Goal: Navigation & Orientation: Find specific page/section

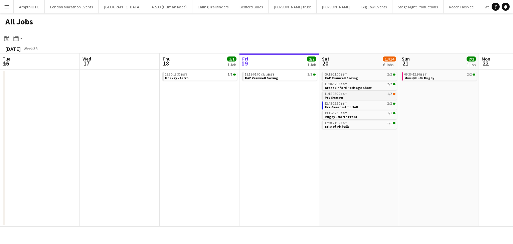
scroll to position [0, 160]
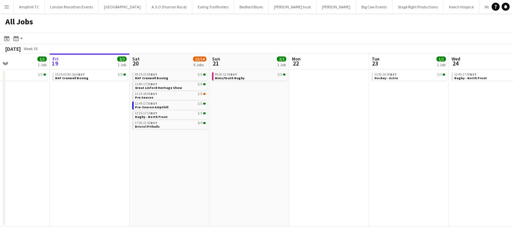
drag, startPoint x: 204, startPoint y: 133, endPoint x: 165, endPoint y: 131, distance: 39.1
click at [156, 134] on app-calendar-viewport "Tue 16 Wed 17 Thu 18 1/1 1 Job Fri 19 2/2 1 Job Sat 20 13/14 6 Jobs Sun 21 2/2 …" at bounding box center [256, 139] width 513 height 173
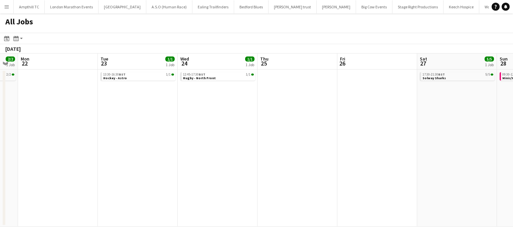
drag, startPoint x: 377, startPoint y: 127, endPoint x: 451, endPoint y: 130, distance: 74.1
click at [451, 130] on app-calendar-viewport "Sat 20 13/14 6 Jobs Sun 21 2/2 1 Job Mon 22 Tue 23 1/1 1 Job Wed 24 1/1 1 Job T…" at bounding box center [256, 139] width 513 height 173
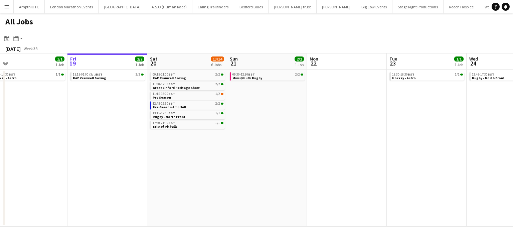
scroll to position [0, 163]
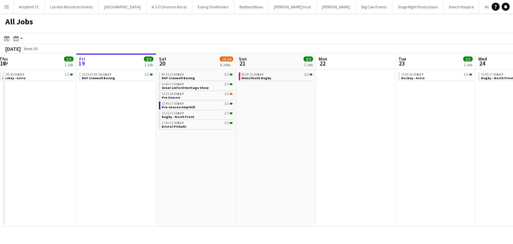
drag, startPoint x: 171, startPoint y: 130, endPoint x: 291, endPoint y: 132, distance: 120.2
click at [291, 132] on app-calendar-viewport "Tue 16 Wed 17 Thu 18 1/1 1 Job Fri 19 2/2 1 Job Sat 20 13/14 6 Jobs Sun 21 2/2 …" at bounding box center [256, 139] width 513 height 173
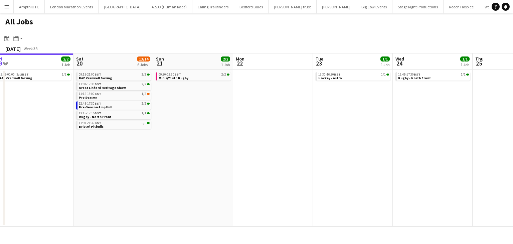
drag, startPoint x: 301, startPoint y: 161, endPoint x: 258, endPoint y: 158, distance: 43.2
click at [250, 161] on app-calendar-viewport "Tue 16 Wed 17 Thu 18 1/1 1 Job Fri 19 2/2 1 Job Sat 20 13/14 6 Jobs Sun 21 2/2 …" at bounding box center [256, 139] width 513 height 173
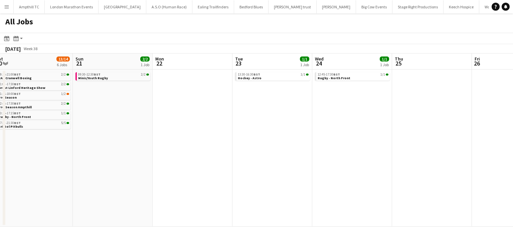
drag, startPoint x: 206, startPoint y: 158, endPoint x: 343, endPoint y: 148, distance: 138.2
click at [199, 158] on app-calendar-viewport "Wed 17 Thu 18 1/1 1 Job Fri 19 2/2 1 Job Sat 20 13/14 6 Jobs Sun 21 2/2 1 Job M…" at bounding box center [256, 139] width 513 height 173
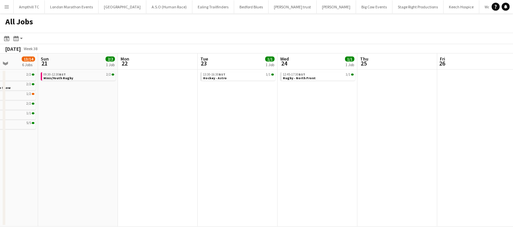
drag, startPoint x: 320, startPoint y: 151, endPoint x: 230, endPoint y: 144, distance: 91.1
click at [248, 151] on app-calendar-viewport "Wed 17 Thu 18 1/1 1 Job Fri 19 2/2 1 Job Sat 20 13/14 6 Jobs Sun 21 2/2 1 Job M…" at bounding box center [256, 139] width 513 height 173
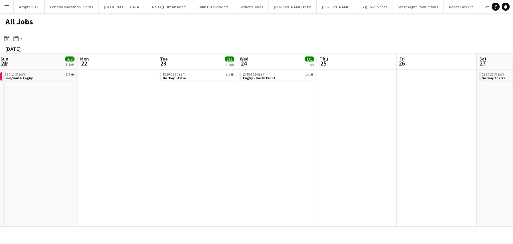
drag, startPoint x: 303, startPoint y: 144, endPoint x: 377, endPoint y: 138, distance: 74.4
click at [225, 143] on app-calendar-viewport "Fri 19 2/2 1 Job Sat 20 13/14 6 Jobs Sun 21 2/2 1 Job Mon 22 Tue 23 1/1 1 Job W…" at bounding box center [256, 139] width 513 height 173
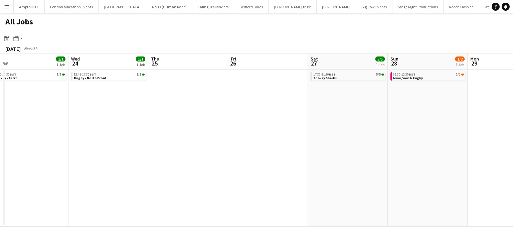
drag, startPoint x: 386, startPoint y: 138, endPoint x: 226, endPoint y: 137, distance: 159.5
click at [232, 138] on app-calendar-viewport "Sun 21 2/2 1 Job Mon 22 Tue 23 1/1 1 Job Wed 24 1/1 1 Job Thu 25 Fri 26 Sat 27 …" at bounding box center [256, 139] width 513 height 173
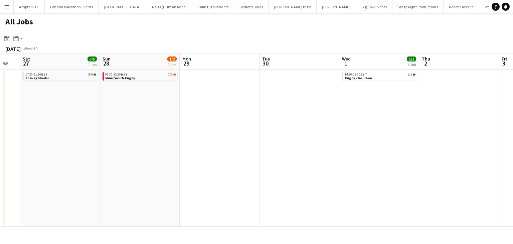
drag, startPoint x: 240, startPoint y: 119, endPoint x: 300, endPoint y: 117, distance: 60.8
click at [231, 118] on app-calendar-viewport "Tue 23 1/1 1 Job Wed 24 1/1 1 Job Thu 25 Fri 26 Sat 27 5/5 1 Job Sun 28 1/2 1 J…" at bounding box center [256, 139] width 513 height 173
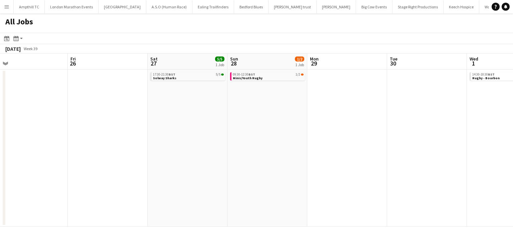
drag, startPoint x: 318, startPoint y: 125, endPoint x: 226, endPoint y: 128, distance: 92.8
click at [227, 128] on app-calendar-viewport "Tue 23 1/1 1 Job Wed 24 1/1 1 Job Thu 25 Fri 26 Sat 27 5/5 1 Job Sun 28 1/2 1 J…" at bounding box center [256, 139] width 513 height 173
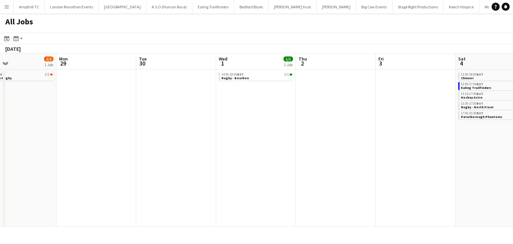
drag, startPoint x: 279, startPoint y: 126, endPoint x: 166, endPoint y: 126, distance: 113.5
click at [168, 127] on app-calendar-viewport "Thu 25 Fri 26 Sat 27 5/5 1 Job Sun 28 1/2 1 Job Mon 29 Tue 30 Wed 1 1/1 1 Job T…" at bounding box center [256, 139] width 513 height 173
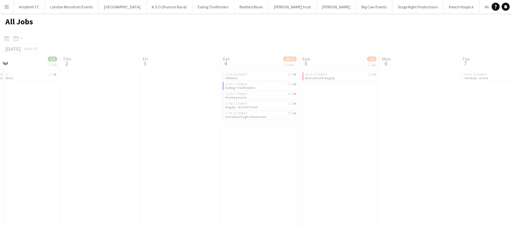
scroll to position [0, 205]
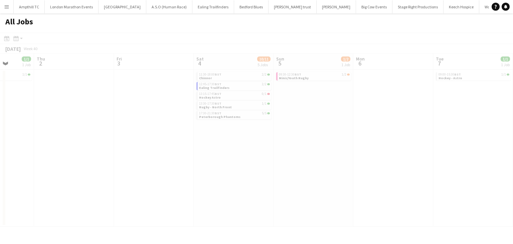
drag, startPoint x: 416, startPoint y: 110, endPoint x: 306, endPoint y: 111, distance: 110.2
click at [306, 111] on app-calendar-viewport "Mon 29 Tue 30 Wed 1 1/1 1 Job Thu 2 Fri 3 Sat 4 10/11 5 Jobs Sun 5 1/2 1 Job Mo…" at bounding box center [256, 139] width 513 height 173
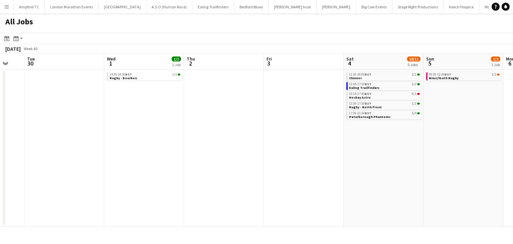
drag, startPoint x: 127, startPoint y: 145, endPoint x: 277, endPoint y: 148, distance: 149.9
click at [277, 148] on app-calendar-viewport "Sun 28 1/2 1 Job Mon 29 Tue 30 Wed 1 1/1 1 Job Thu 2 Fri 3 Sat 4 10/11 5 Jobs S…" at bounding box center [256, 139] width 513 height 173
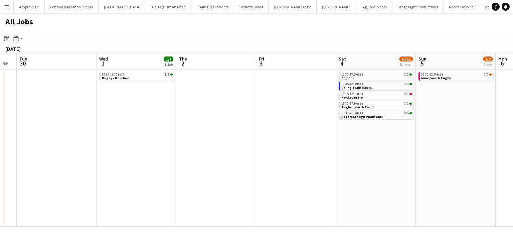
drag, startPoint x: 143, startPoint y: 153, endPoint x: 255, endPoint y: 150, distance: 112.5
click at [296, 145] on app-calendar-viewport "Sun 28 1/2 1 Job Mon 29 Tue 30 Wed 1 1/1 1 Job Thu 2 Fri 3 Sat 4 10/11 5 Jobs S…" at bounding box center [256, 139] width 513 height 173
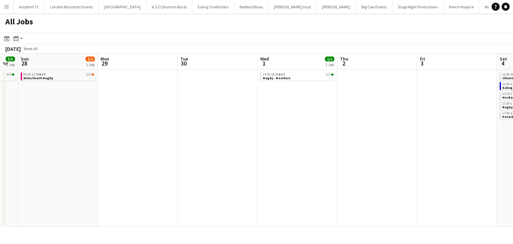
drag, startPoint x: 155, startPoint y: 147, endPoint x: 287, endPoint y: 146, distance: 132.2
click at [287, 146] on app-calendar-viewport "Fri 26 Sat 27 5/5 1 Job Sun 28 1/2 1 Job Mon 29 Tue 30 Wed 1 1/1 1 Job Thu 2 Fr…" at bounding box center [256, 139] width 513 height 173
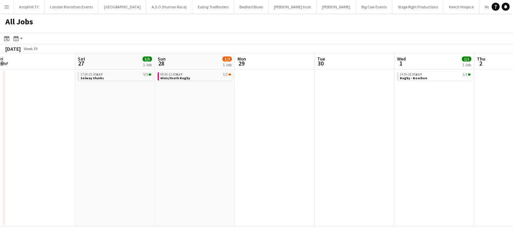
drag, startPoint x: 164, startPoint y: 147, endPoint x: 343, endPoint y: 147, distance: 179.2
click at [340, 145] on app-calendar-viewport "Wed 24 1/1 1 Job Thu 25 Fri 26 Sat 27 5/5 1 Job Sun 28 1/2 1 Job Mon 29 Tue 30 …" at bounding box center [256, 139] width 513 height 173
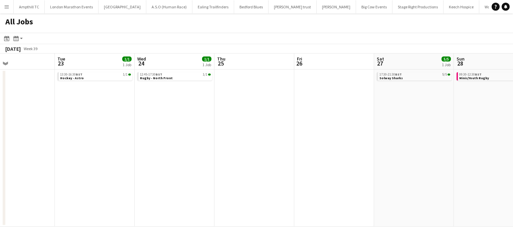
drag, startPoint x: 161, startPoint y: 134, endPoint x: 284, endPoint y: 134, distance: 123.5
click at [302, 134] on app-calendar-viewport "Sat 20 13/14 6 Jobs Sun 21 2/2 1 Job Mon 22 Tue 23 1/1 1 Job Wed 24 1/1 1 Job T…" at bounding box center [256, 139] width 513 height 173
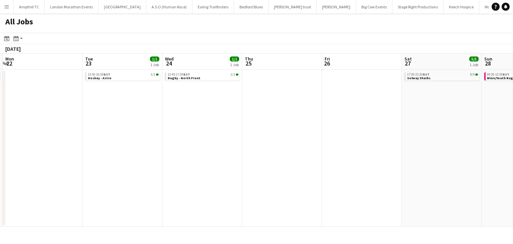
drag, startPoint x: 276, startPoint y: 132, endPoint x: 227, endPoint y: 136, distance: 49.5
click at [279, 132] on app-calendar-viewport "Sat 20 13/14 6 Jobs Sun 21 2/2 1 Job Mon 22 Tue 23 1/1 1 Job Wed 24 1/1 1 Job T…" at bounding box center [256, 139] width 513 height 173
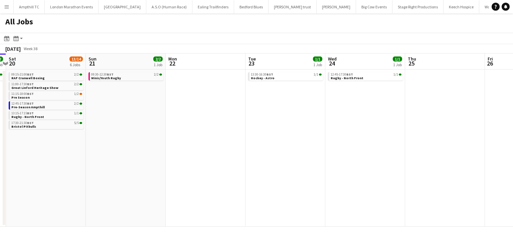
scroll to position [0, 175]
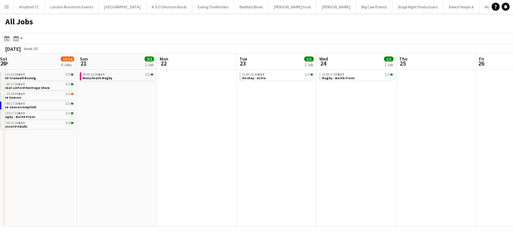
drag, startPoint x: 145, startPoint y: 133, endPoint x: 272, endPoint y: 133, distance: 127.2
click at [282, 132] on app-calendar-viewport "Thu 18 1/1 1 Job Fri 19 2/2 1 Job Sat 20 13/14 6 Jobs Sun 21 2/2 1 Job Mon 22 T…" at bounding box center [256, 139] width 513 height 173
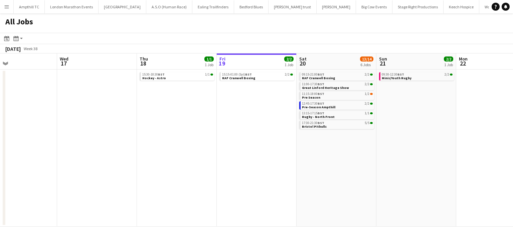
drag, startPoint x: 67, startPoint y: 128, endPoint x: 220, endPoint y: 128, distance: 152.5
click at [220, 128] on app-calendar-viewport "Sun 14 6/6 2 Jobs Mon 15 Tue 16 Wed 17 Thu 18 1/1 1 Job Fri 19 2/2 1 Job Sat 20…" at bounding box center [256, 139] width 513 height 173
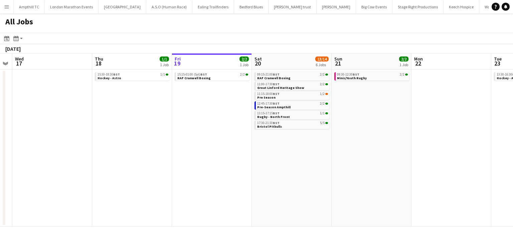
drag, startPoint x: 196, startPoint y: 129, endPoint x: 174, endPoint y: 135, distance: 23.0
click at [243, 130] on app-calendar-viewport "Sun 14 6/6 2 Jobs Mon 15 Tue 16 Wed 17 Thu 18 1/1 1 Job Fri 19 2/2 1 Job Sat 20…" at bounding box center [256, 139] width 513 height 173
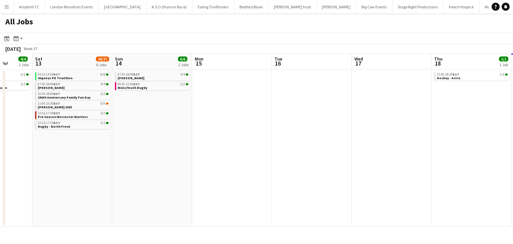
drag, startPoint x: 217, startPoint y: 135, endPoint x: 230, endPoint y: 135, distance: 12.7
click at [230, 135] on app-calendar-viewport "Wed 10 Thu 11 Fri 12 4/4 2 Jobs Sat 13 26/27 6 Jobs Sun 14 6/6 2 Jobs Mon 15 Tu…" at bounding box center [256, 139] width 513 height 173
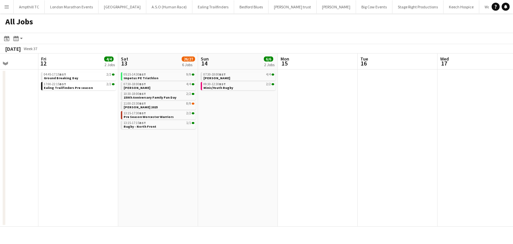
drag, startPoint x: 296, startPoint y: 137, endPoint x: 232, endPoint y: 138, distance: 64.4
click at [303, 137] on app-calendar-viewport "Tue 9 1/1 1 Job Wed 10 Thu 11 Fri 12 4/4 2 Jobs Sat 13 26/27 6 Jobs Sun 14 6/6 …" at bounding box center [256, 139] width 513 height 173
